Goal: Task Accomplishment & Management: Use online tool/utility

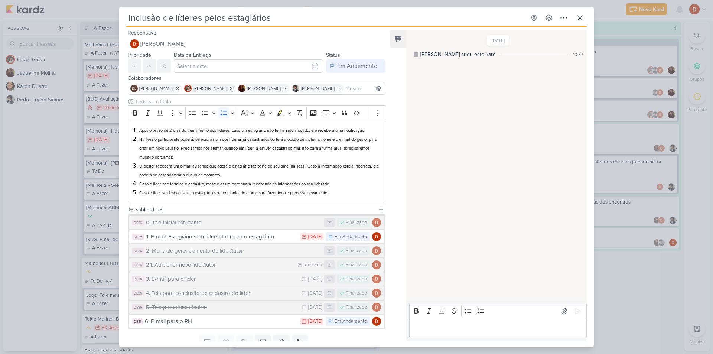
scroll to position [14, 0]
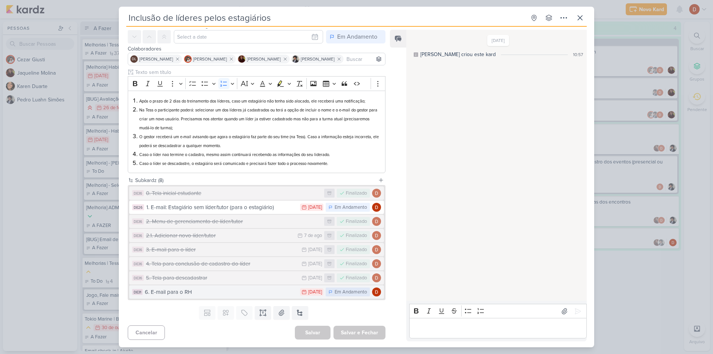
click at [187, 291] on div "6. E-mail para o RH" at bounding box center [220, 292] width 151 height 9
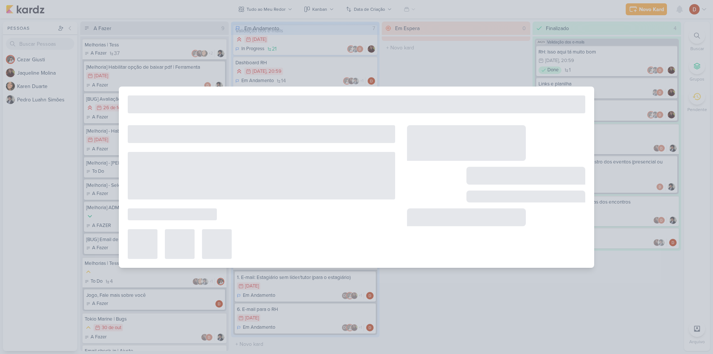
type input "6. E-mail para o RH"
type input "[DATE] 23:59"
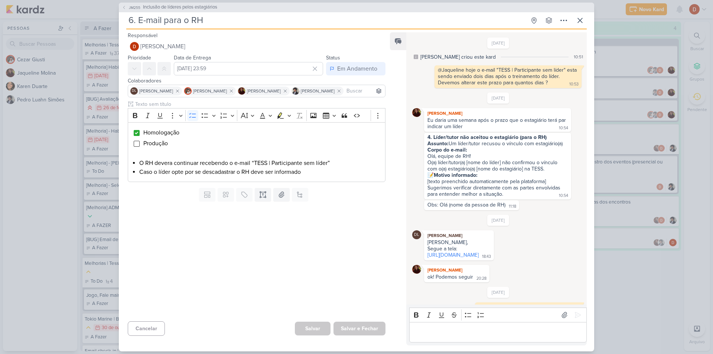
scroll to position [85, 0]
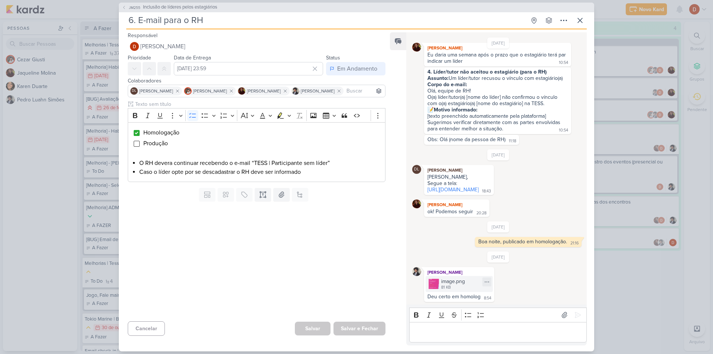
click at [443, 284] on div "81 KB" at bounding box center [453, 287] width 24 height 6
click at [440, 277] on div "image.png 81 KB" at bounding box center [458, 284] width 67 height 16
click at [124, 7] on icon at bounding box center [124, 7] width 4 height 4
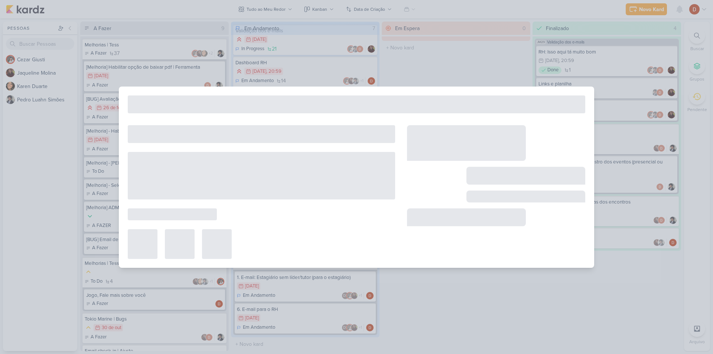
type input "Inclusão de líderes pelos estagiários"
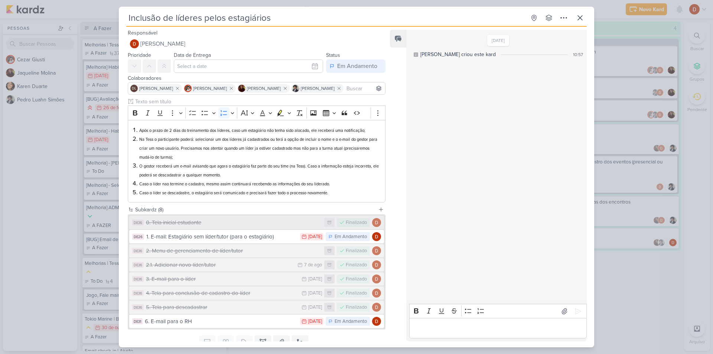
click at [189, 221] on div "0. Tela inicial estudante" at bounding box center [233, 222] width 174 height 9
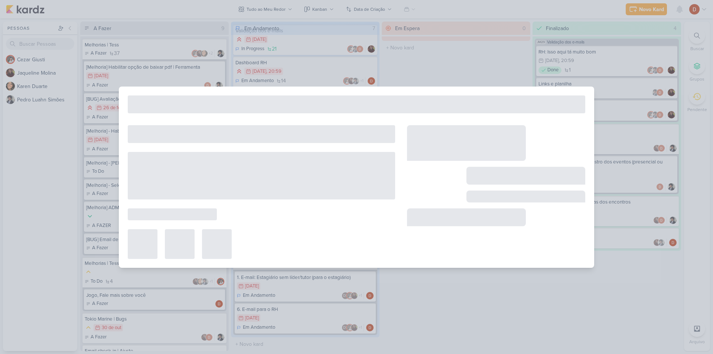
type input "0. Tela inicial estudante"
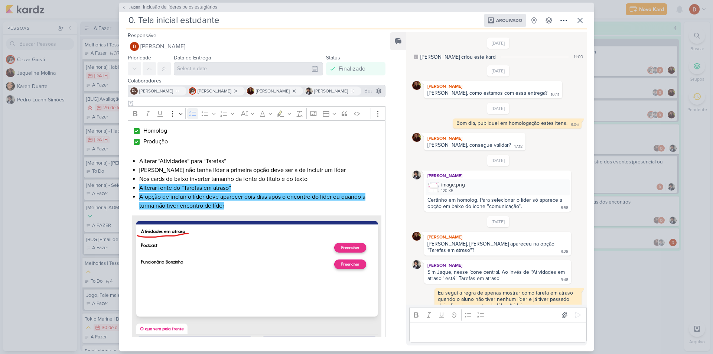
scroll to position [245, 0]
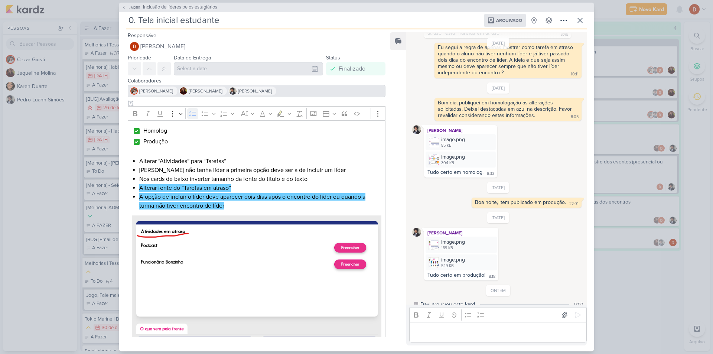
click at [129, 5] on span "JM255" at bounding box center [135, 8] width 14 height 6
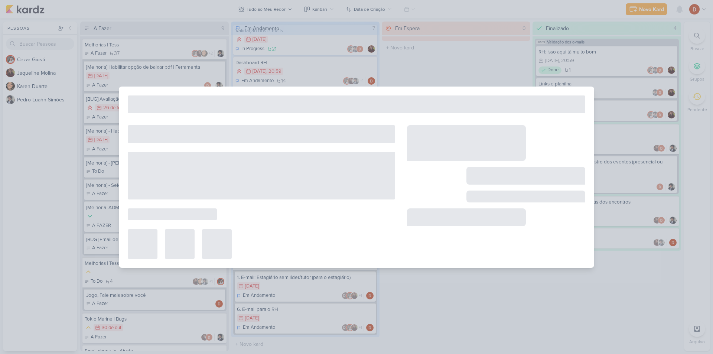
type input "Inclusão de líderes pelos estagiários"
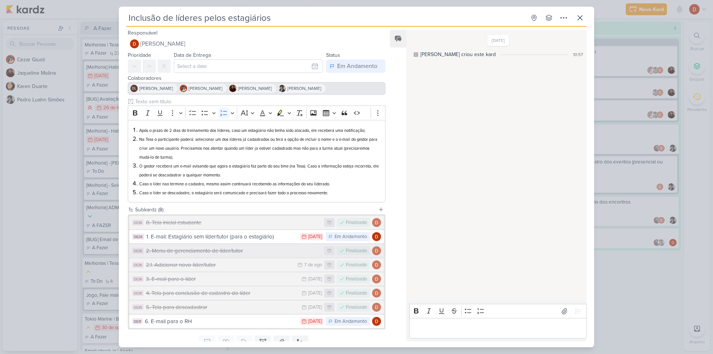
click at [179, 248] on div "2. Menu de gerenciamento de líder/tutor" at bounding box center [233, 251] width 174 height 9
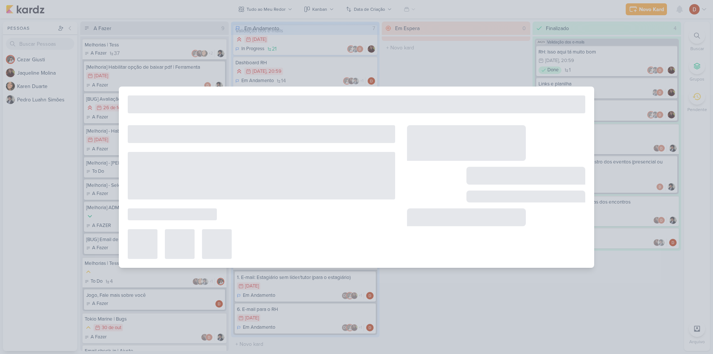
type input "2. Menu de gerenciamento de líder/tutor"
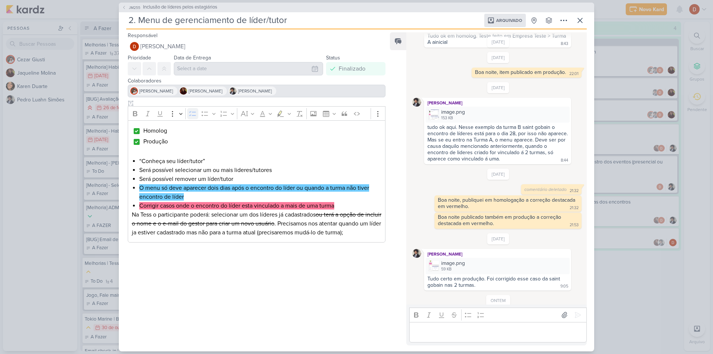
scroll to position [291, 0]
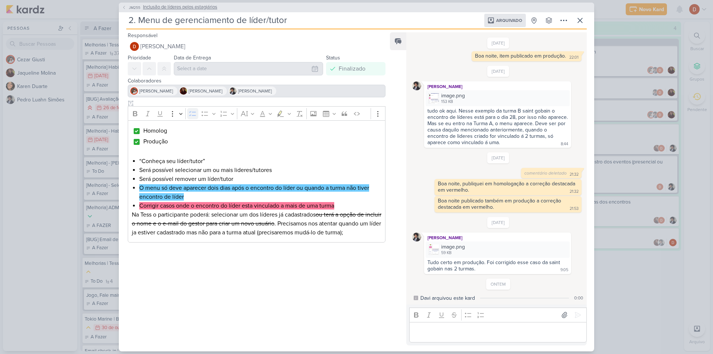
click at [126, 8] on button "JM255 Inclusão de líderes pelos estagiários" at bounding box center [169, 7] width 95 height 7
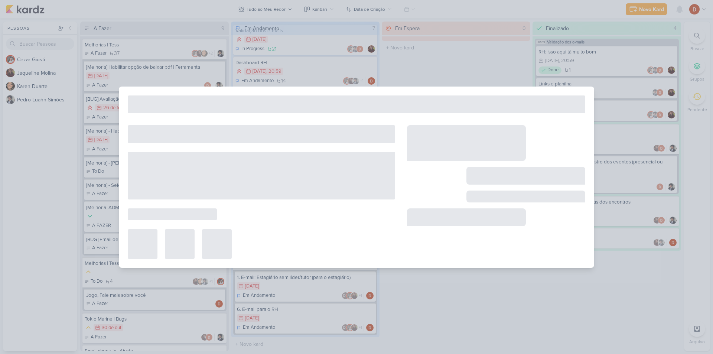
type input "Inclusão de líderes pelos estagiários"
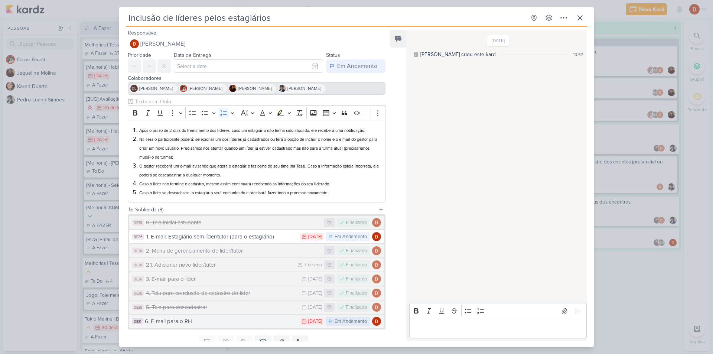
click at [181, 321] on div "6. E-mail para o RH" at bounding box center [220, 321] width 151 height 9
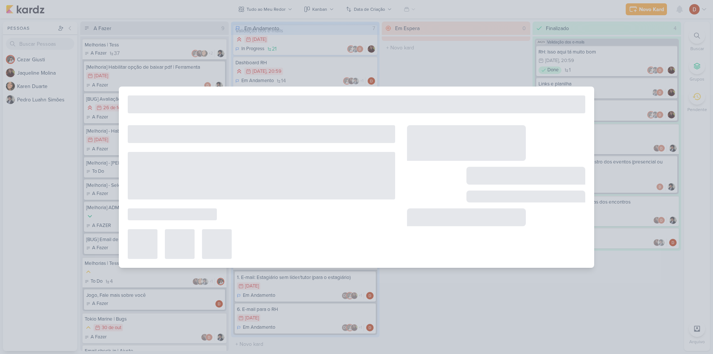
type input "6. E-mail para o RH"
type input "[DATE] 23:59"
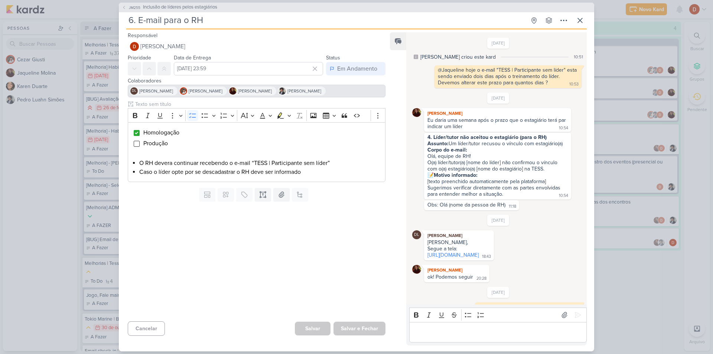
scroll to position [85, 0]
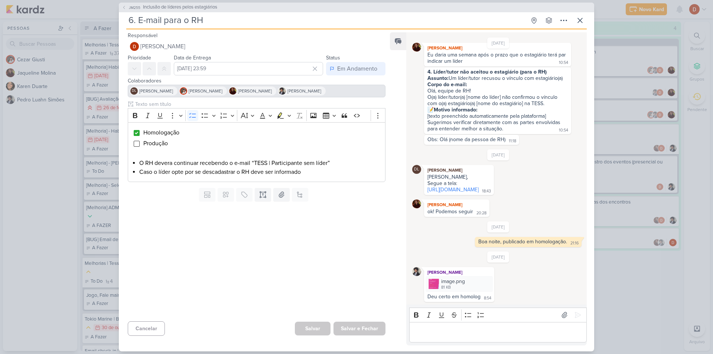
click at [519, 330] on p "Editor editing area: main" at bounding box center [498, 331] width 170 height 9
click at [577, 313] on icon at bounding box center [577, 314] width 7 height 7
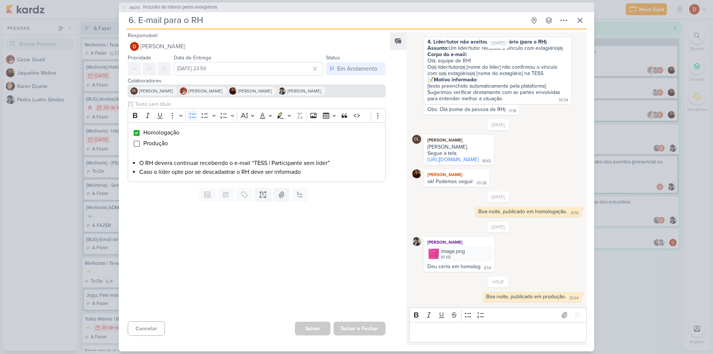
scroll to position [115, 0]
click at [509, 296] on div "Boa noite, publicado em produção." at bounding box center [526, 296] width 80 height 6
click at [503, 327] on div "Editor editing area: main" at bounding box center [497, 332] width 177 height 20
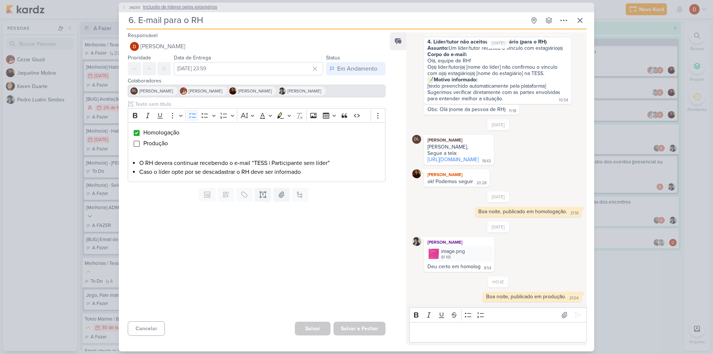
click at [128, 6] on span "JM255" at bounding box center [135, 8] width 14 height 6
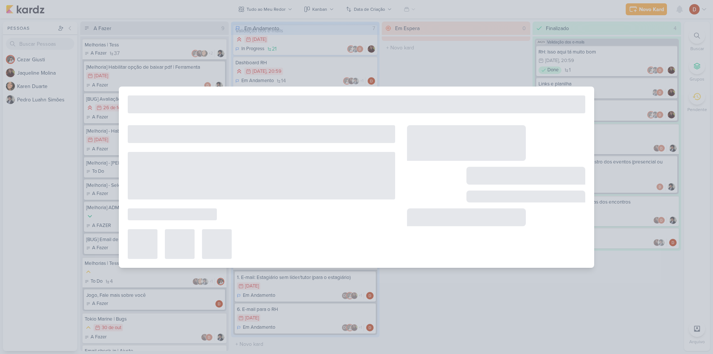
type input "Inclusão de líderes pelos estagiários"
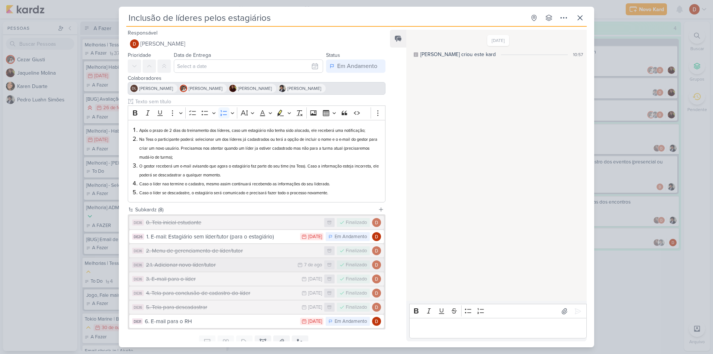
scroll to position [29, 0]
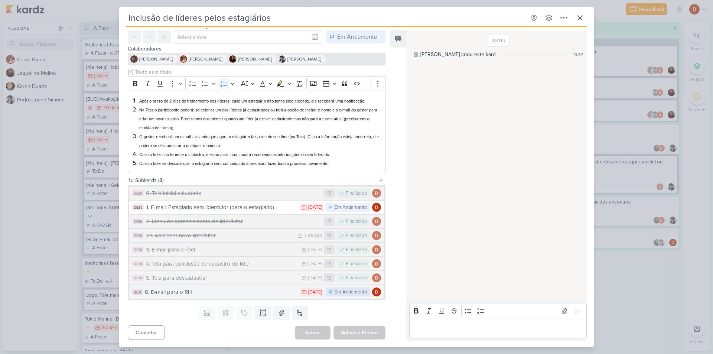
click at [195, 294] on div "6. E-mail para o RH" at bounding box center [220, 292] width 151 height 9
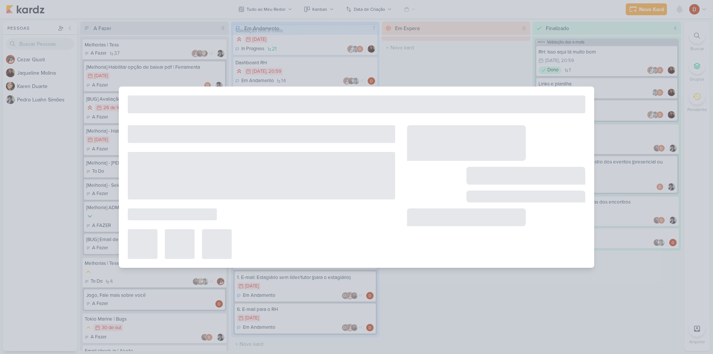
type input "6. E-mail para o RH"
type input "[DATE] 23:59"
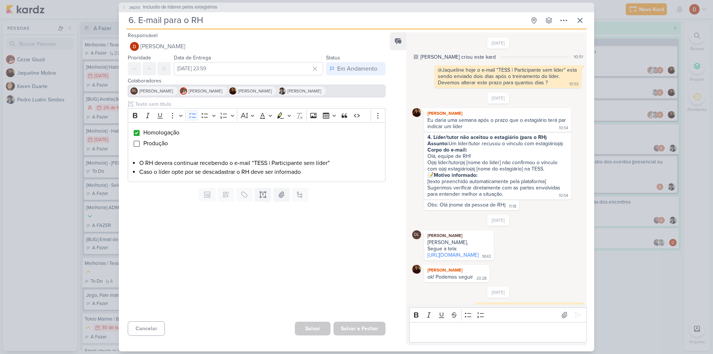
scroll to position [115, 0]
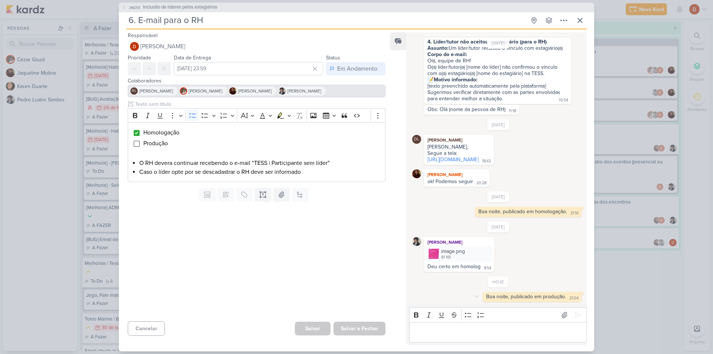
click at [513, 297] on div "Boa noite, publicado em produção." at bounding box center [526, 296] width 80 height 6
click at [502, 337] on div "Editor editing area: main" at bounding box center [497, 332] width 177 height 20
click at [133, 9] on span "JM255" at bounding box center [135, 8] width 14 height 6
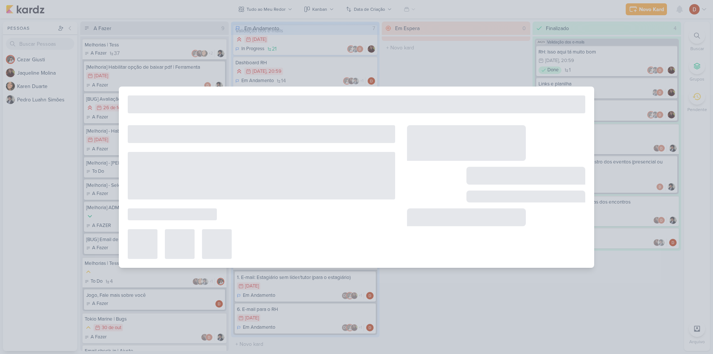
type input "Inclusão de líderes pelos estagiários"
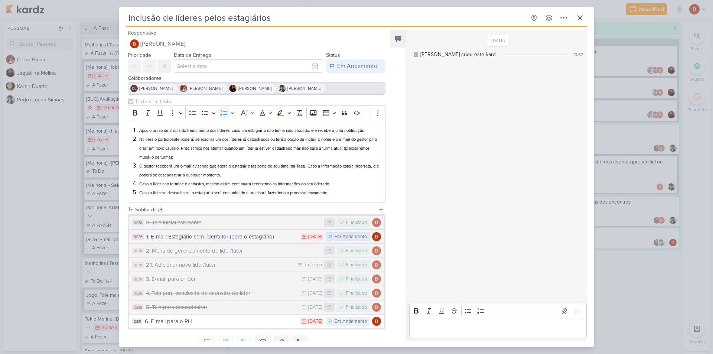
click at [197, 238] on div "1. E-mail: Estagiário sem líder/tutor (para o estagiário)" at bounding box center [221, 236] width 150 height 9
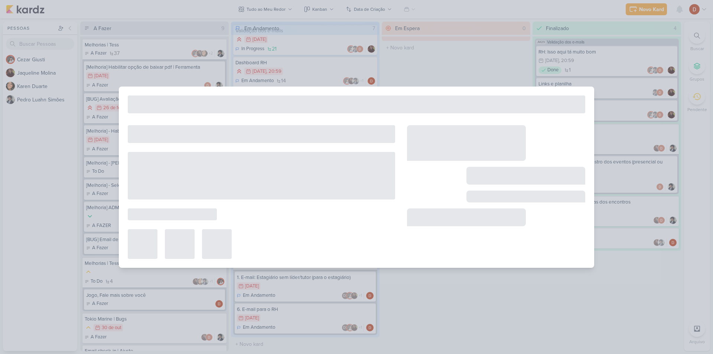
type input "1. E-mail: Estagiário sem líder/tutor (para o estagiário)"
type input "[DATE] 23:59"
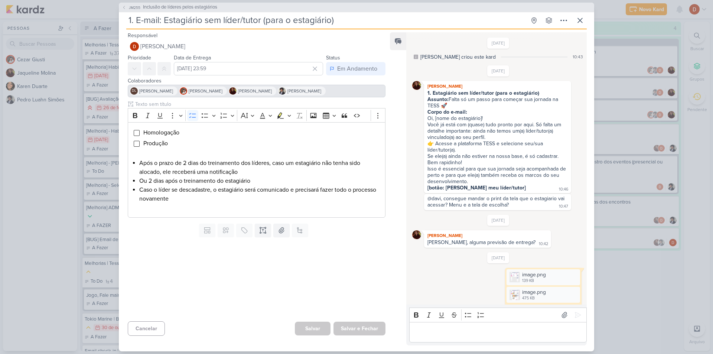
scroll to position [454, 0]
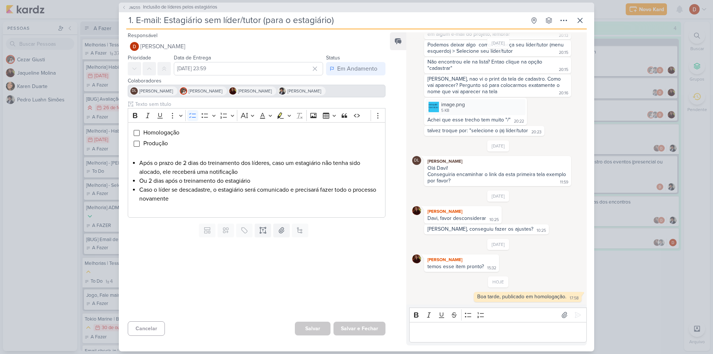
click at [423, 336] on p "Editor editing area: main" at bounding box center [498, 331] width 170 height 9
click at [513, 331] on p "Boa noite, publicado em produção." at bounding box center [498, 331] width 170 height 9
click at [552, 331] on p "Boa noite, publicado em produção." at bounding box center [498, 331] width 170 height 9
click at [575, 317] on icon at bounding box center [578, 315] width 6 height 6
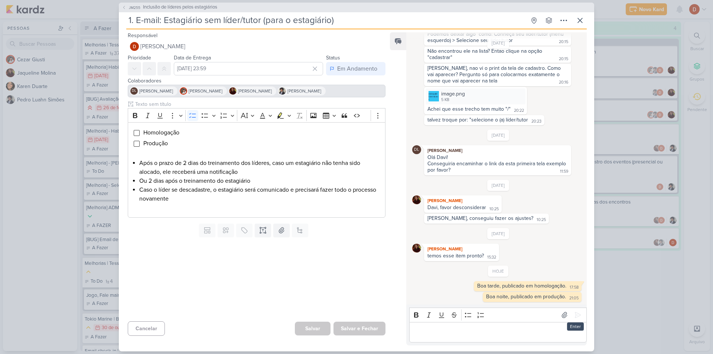
scroll to position [465, 0]
click at [131, 9] on span "JM255" at bounding box center [135, 8] width 14 height 6
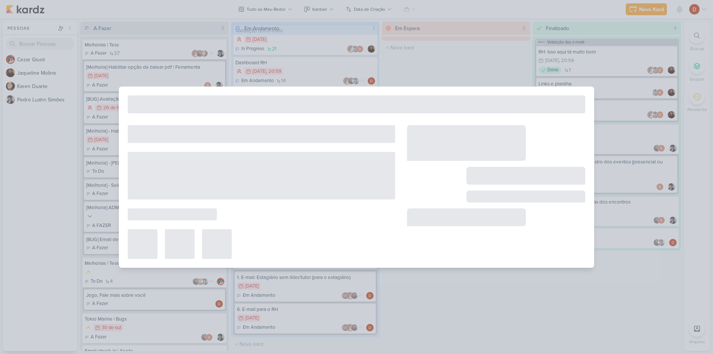
type input "Inclusão de líderes pelos estagiários"
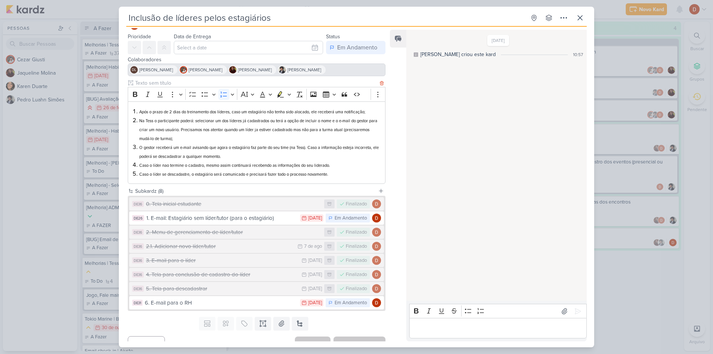
scroll to position [29, 0]
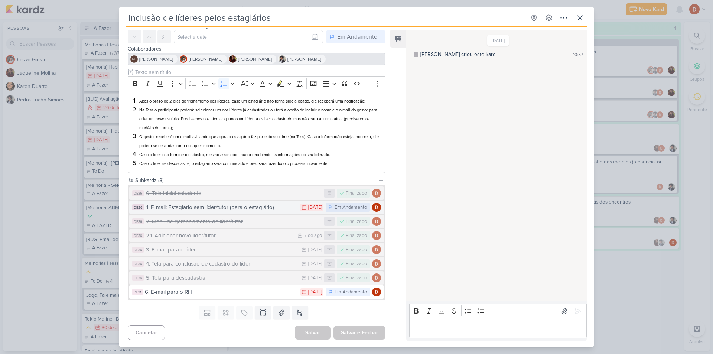
click at [210, 211] on div "1. E-mail: Estagiário sem líder/tutor (para o estagiário)" at bounding box center [221, 207] width 150 height 9
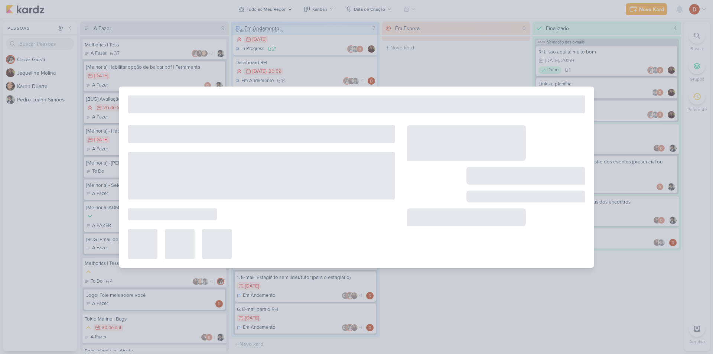
type input "1. E-mail: Estagiário sem líder/tutor (para o estagiário)"
type input "[DATE] 23:59"
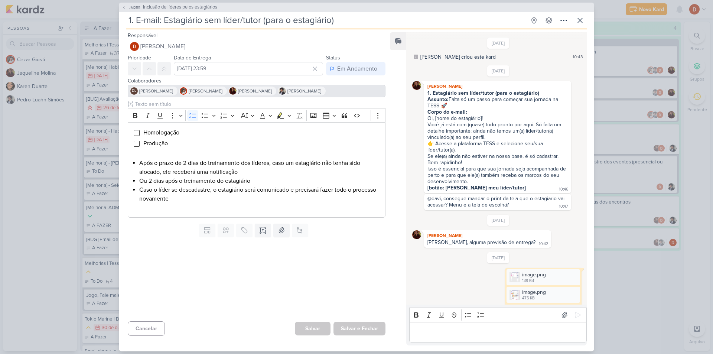
scroll to position [465, 0]
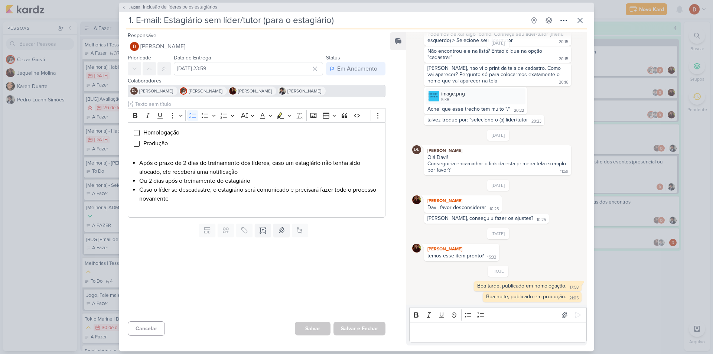
click at [127, 7] on button "JM255 Inclusão de líderes pelos estagiários" at bounding box center [169, 7] width 95 height 7
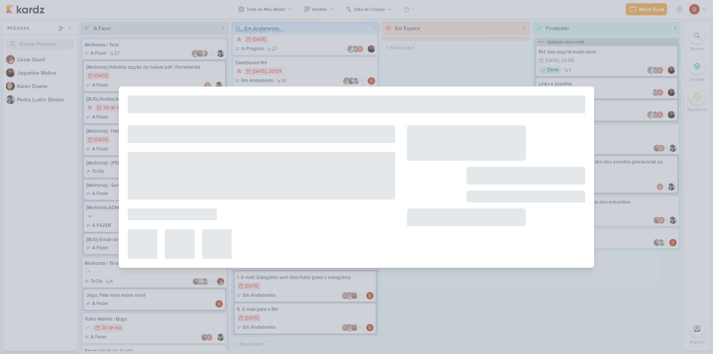
type input "Inclusão de líderes pelos estagiários"
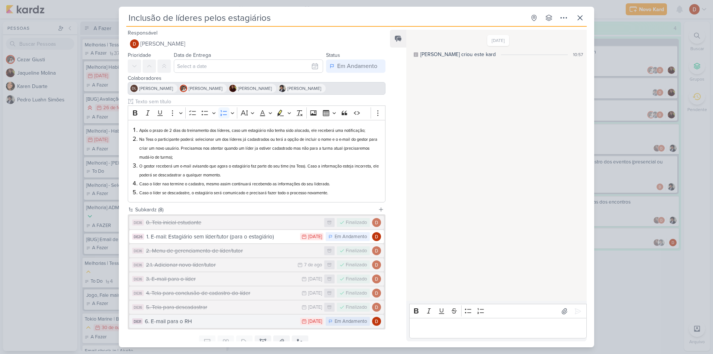
click at [181, 318] on div "6. E-mail para o RH" at bounding box center [220, 321] width 151 height 9
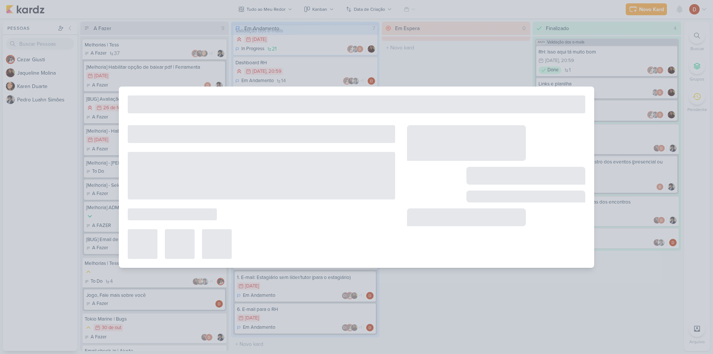
type input "6. E-mail para o RH"
type input "[DATE] 23:59"
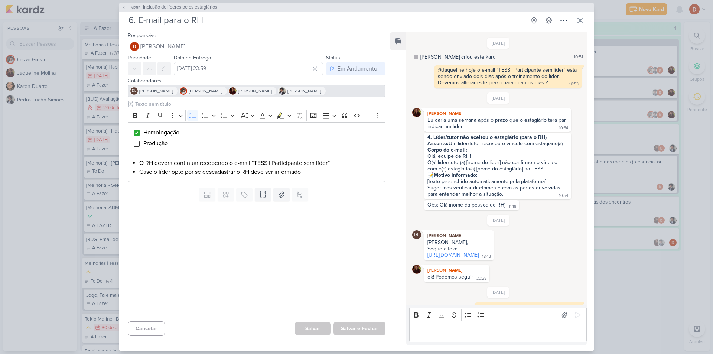
scroll to position [115, 0]
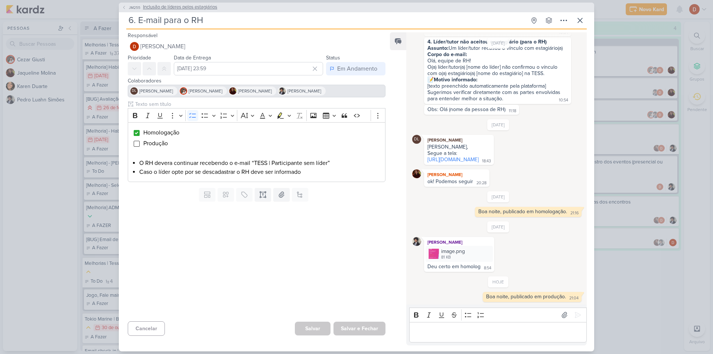
click at [130, 6] on span "JM255" at bounding box center [135, 8] width 14 height 6
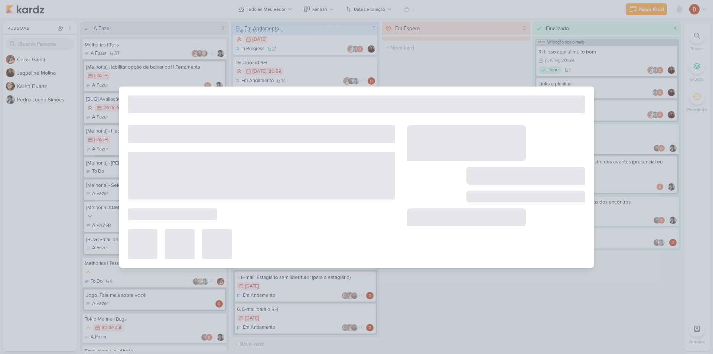
type input "Inclusão de líderes pelos estagiários"
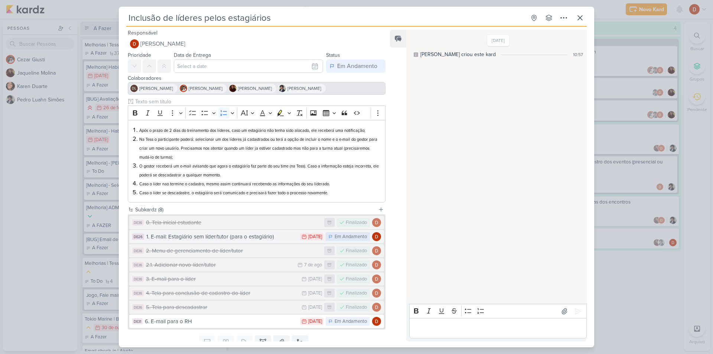
click at [202, 232] on button "DE26 1. E-mail: Estagiário sem líder/tutor (para o estagiário) 28/7 [DATE] Em A…" at bounding box center [256, 236] width 255 height 13
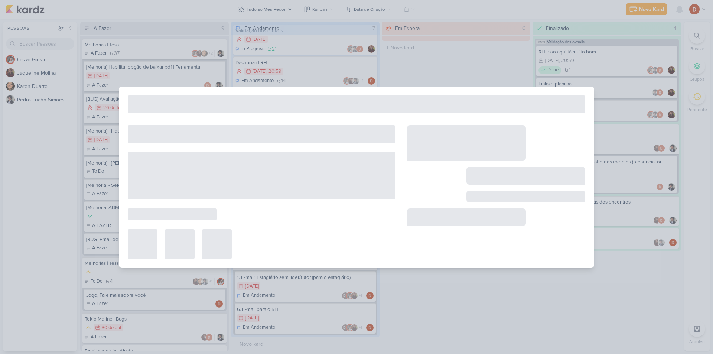
type input "1. E-mail: Estagiário sem líder/tutor (para o estagiário)"
type input "[DATE] 23:59"
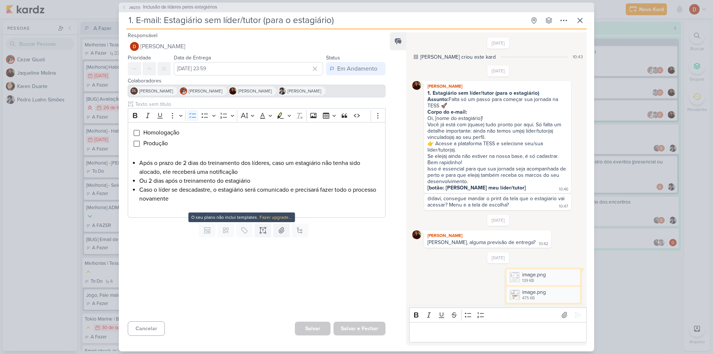
scroll to position [465, 0]
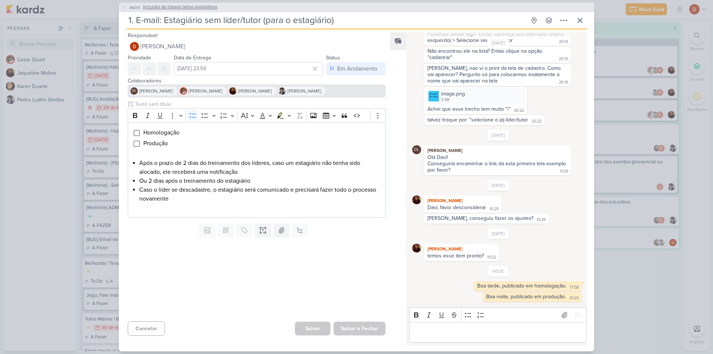
click at [126, 6] on icon at bounding box center [124, 7] width 4 height 4
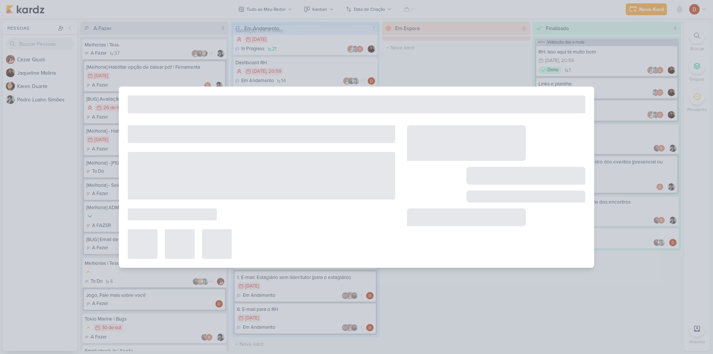
type input "Inclusão de líderes pelos estagiários"
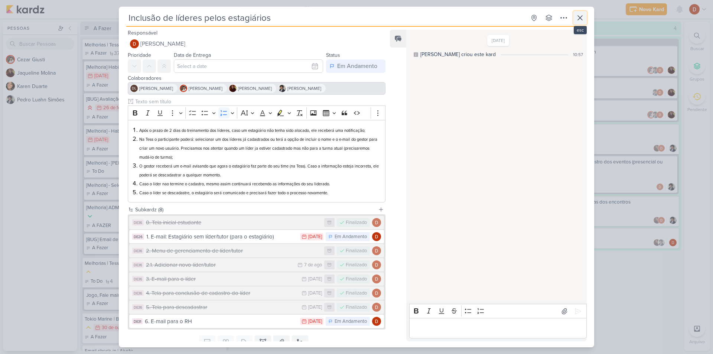
click at [580, 18] on icon at bounding box center [580, 18] width 4 height 4
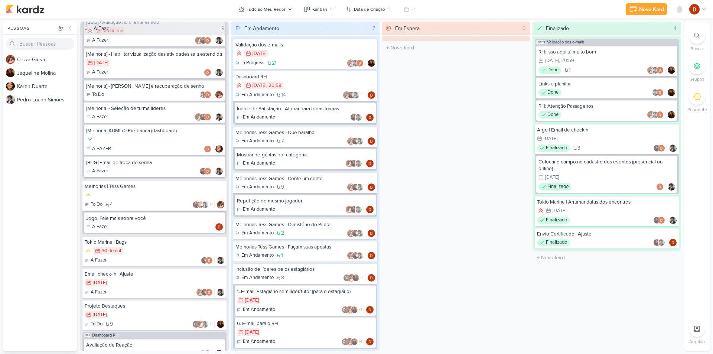
scroll to position [0, 0]
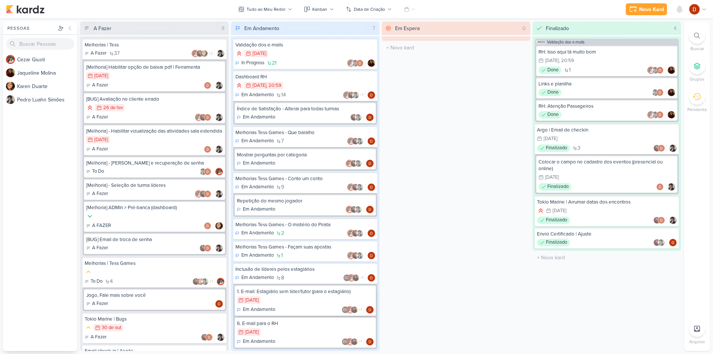
click at [285, 300] on div "28/7 [DATE]" at bounding box center [305, 300] width 137 height 8
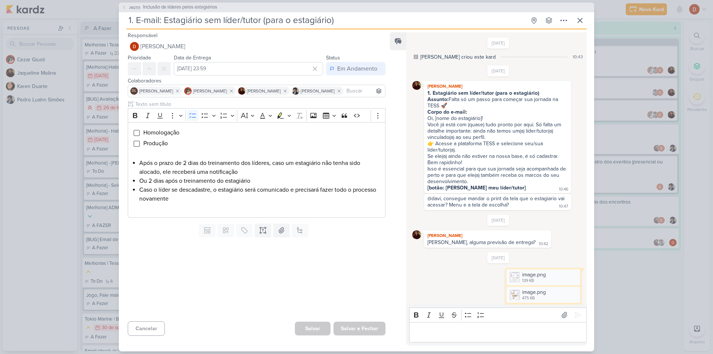
scroll to position [465, 0]
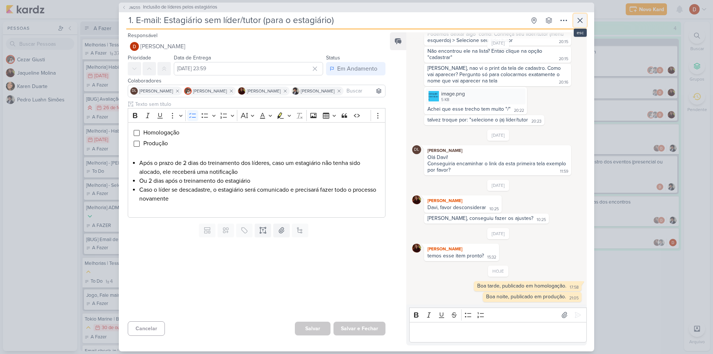
click at [578, 17] on icon at bounding box center [579, 20] width 9 height 9
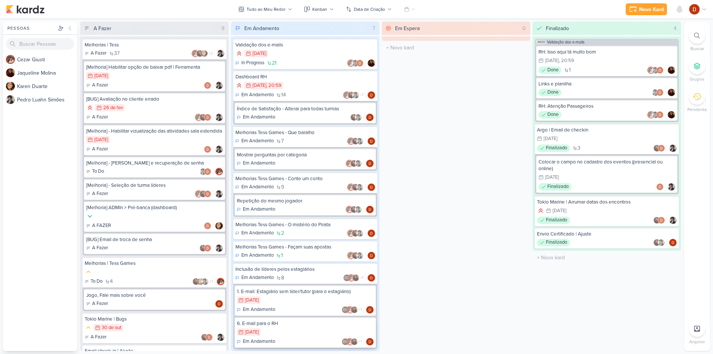
click at [323, 334] on div "5/8 [DATE]" at bounding box center [305, 332] width 137 height 8
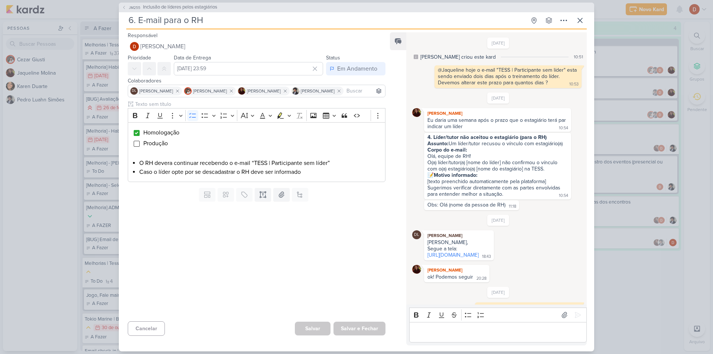
scroll to position [115, 0]
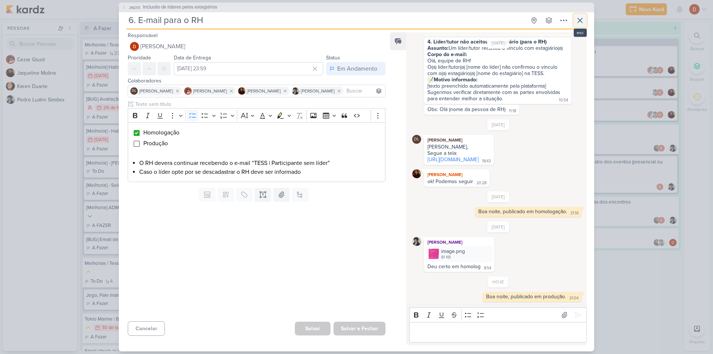
click at [578, 17] on icon at bounding box center [579, 20] width 9 height 9
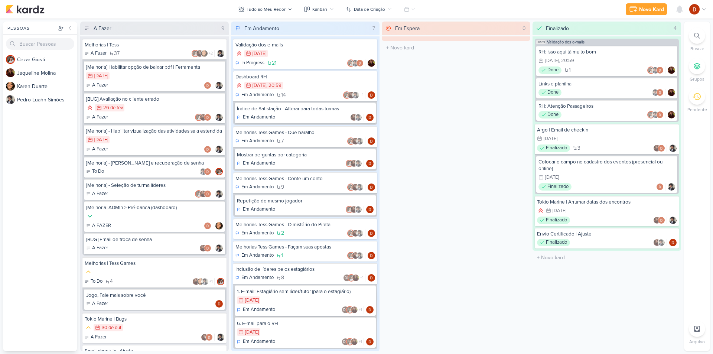
click at [304, 304] on div "1. E-mail: Estagiário sem líder/tutor (para o estagiário) 28/7 [DATE] Em Andame…" at bounding box center [305, 300] width 141 height 30
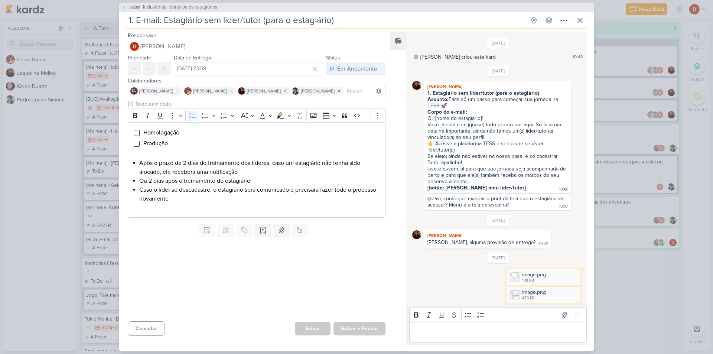
scroll to position [465, 0]
